Goal: Navigation & Orientation: Go to known website

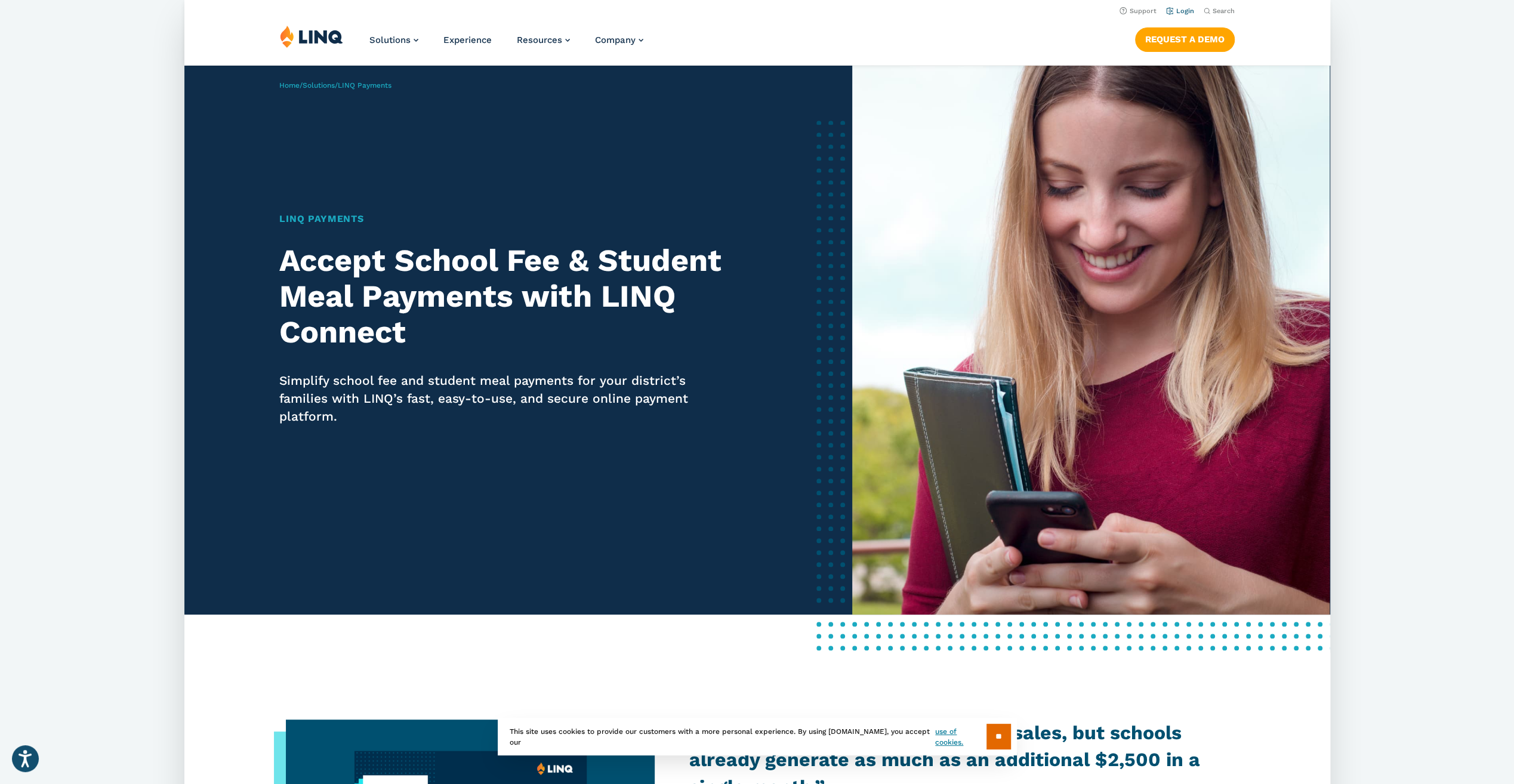
click at [1183, 9] on link "Login" at bounding box center [1179, 10] width 28 height 8
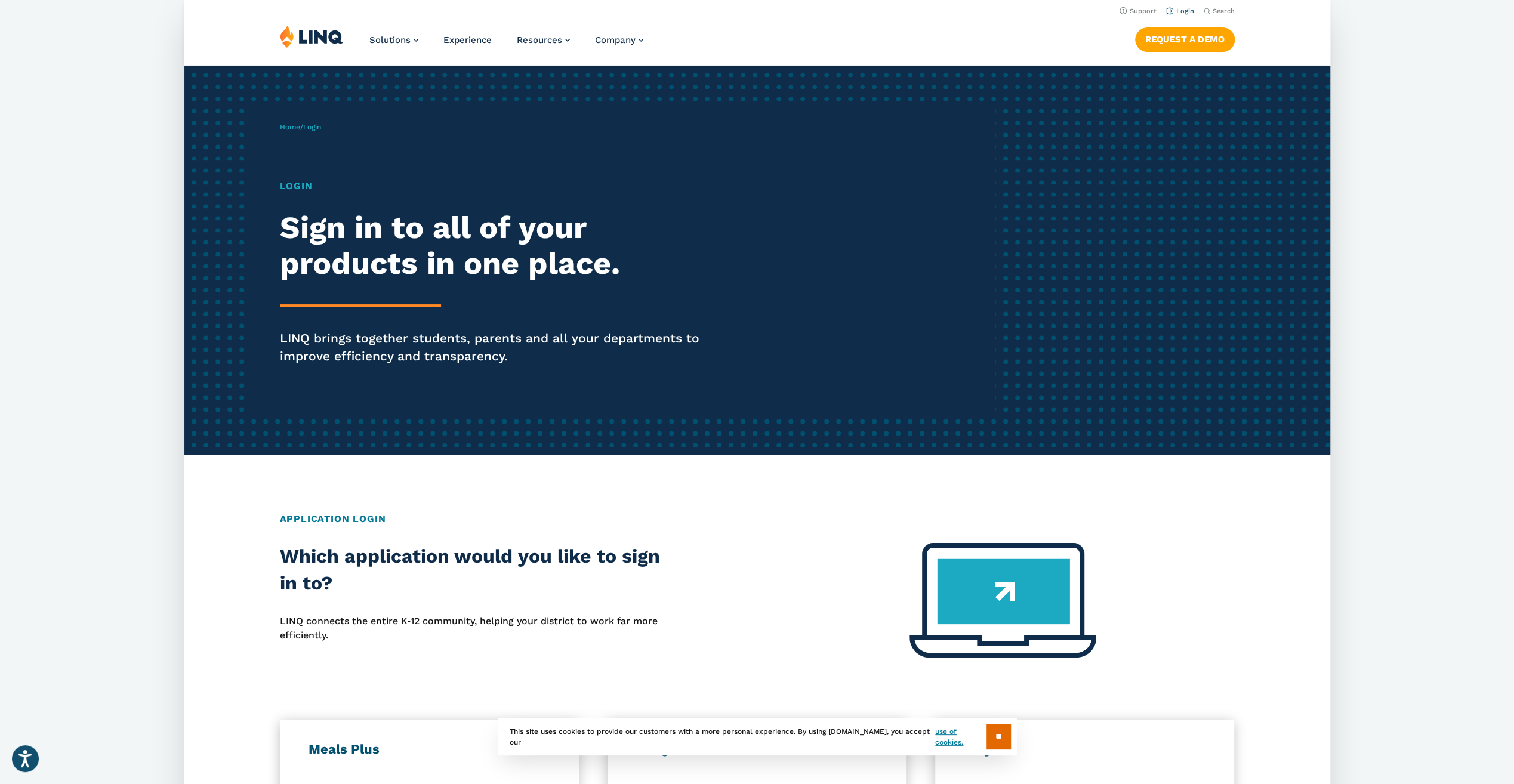
click at [1179, 13] on link "Login" at bounding box center [1179, 10] width 28 height 8
